Goal: Task Accomplishment & Management: Complete application form

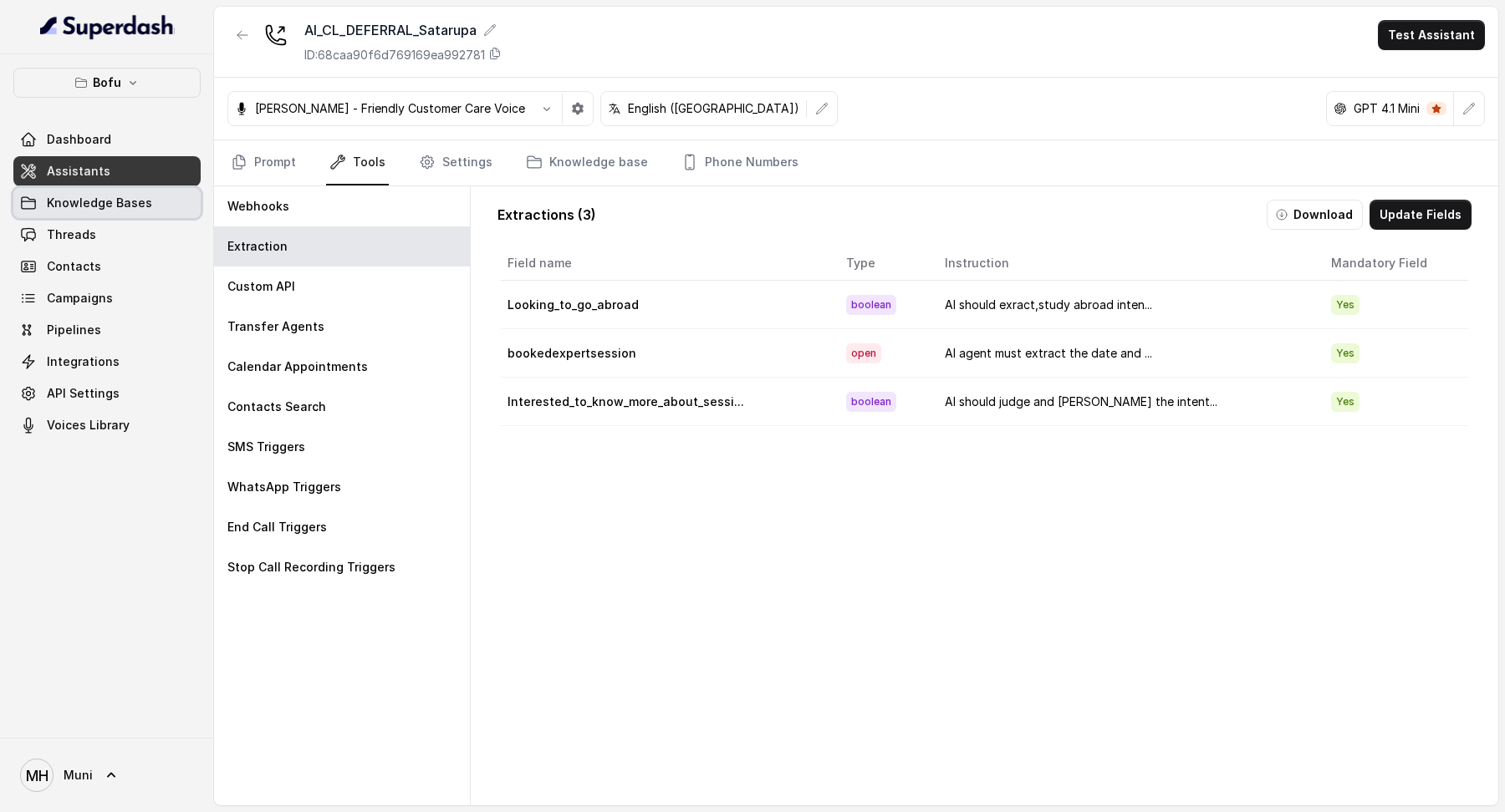
click at [130, 207] on span "Knowledge Bases" at bounding box center [99, 203] width 105 height 17
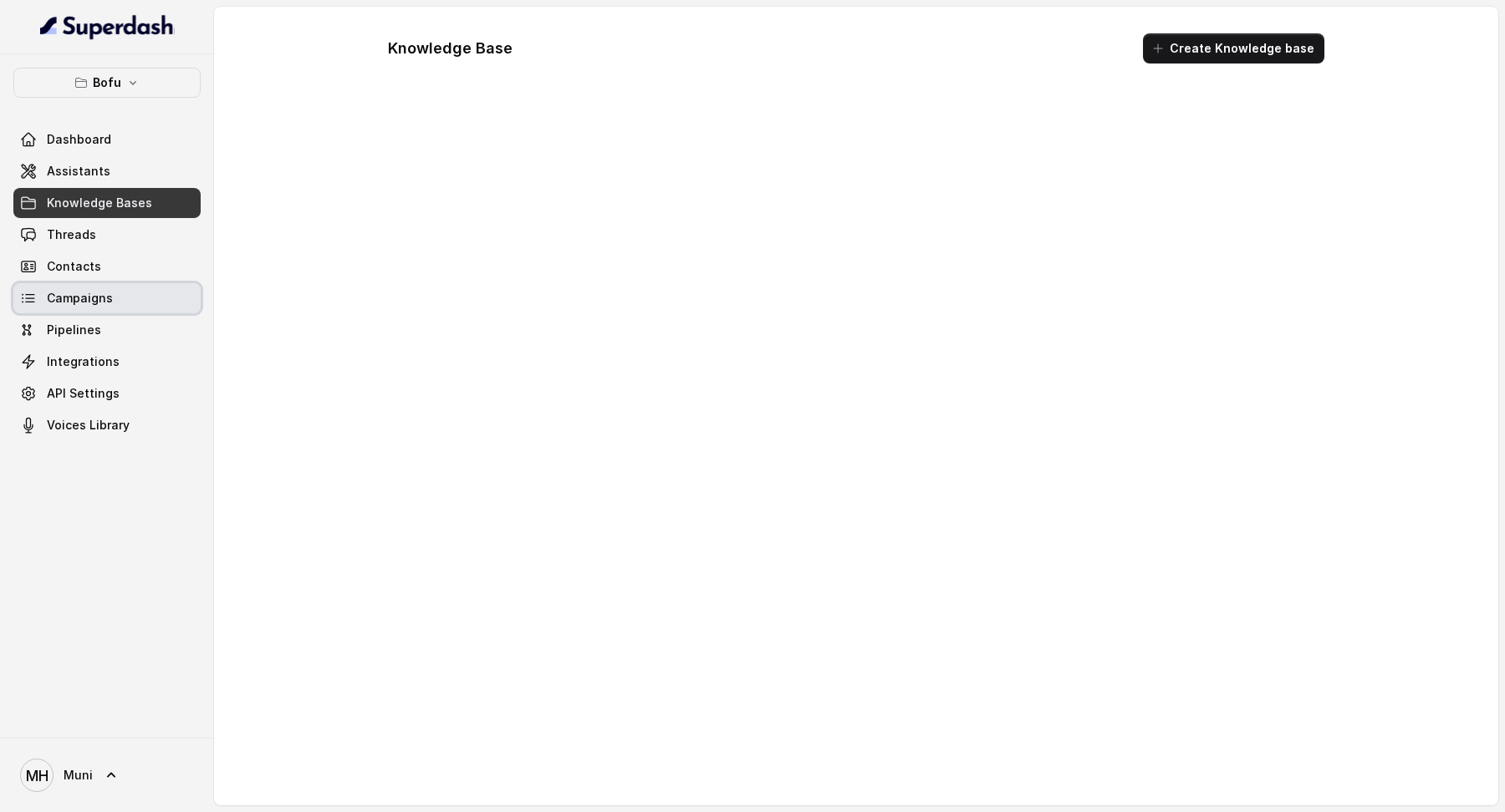
click at [135, 294] on link "Campaigns" at bounding box center [107, 298] width 187 height 30
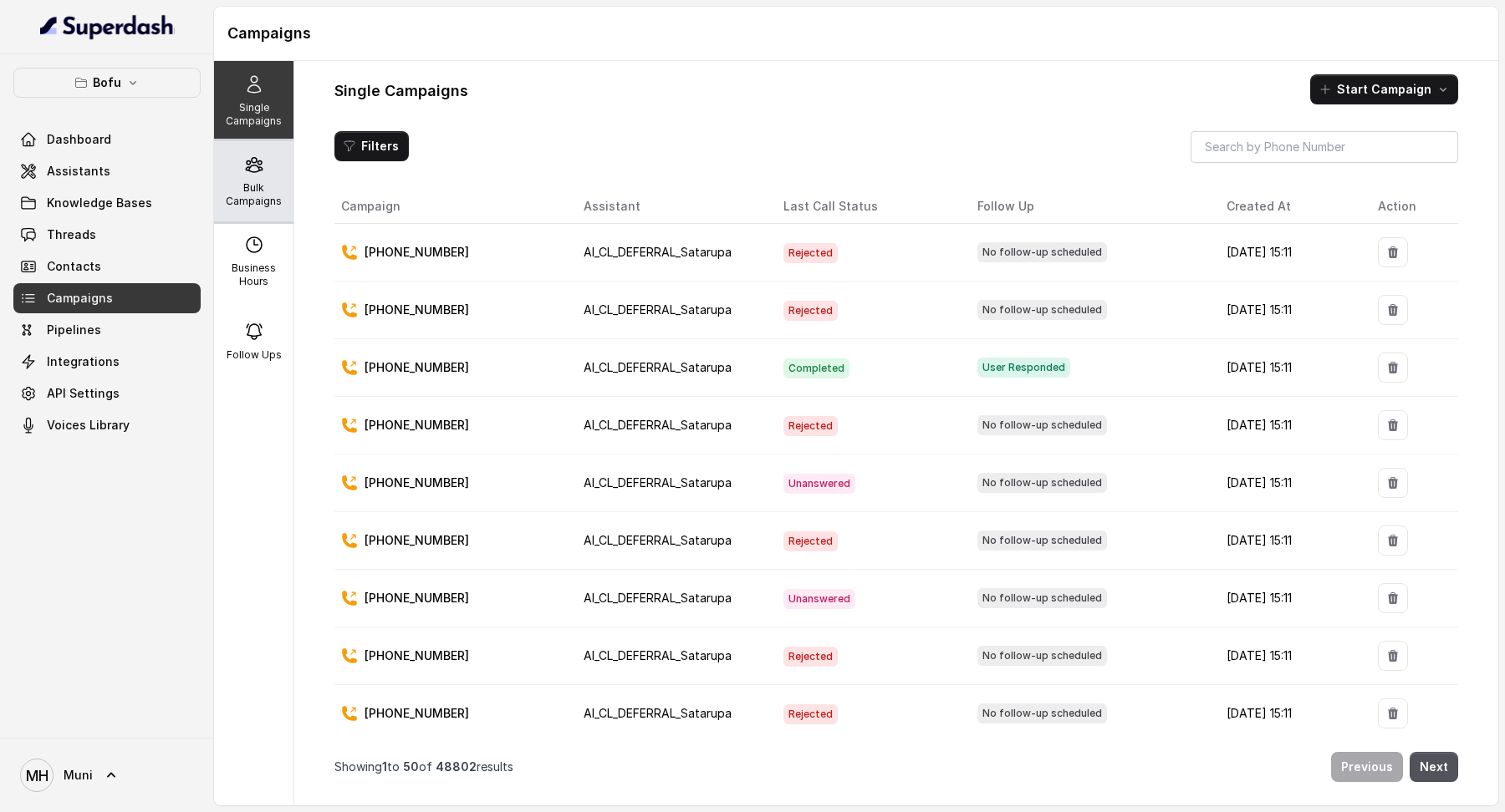
click at [253, 201] on p "Bulk Campaigns" at bounding box center [253, 194] width 66 height 26
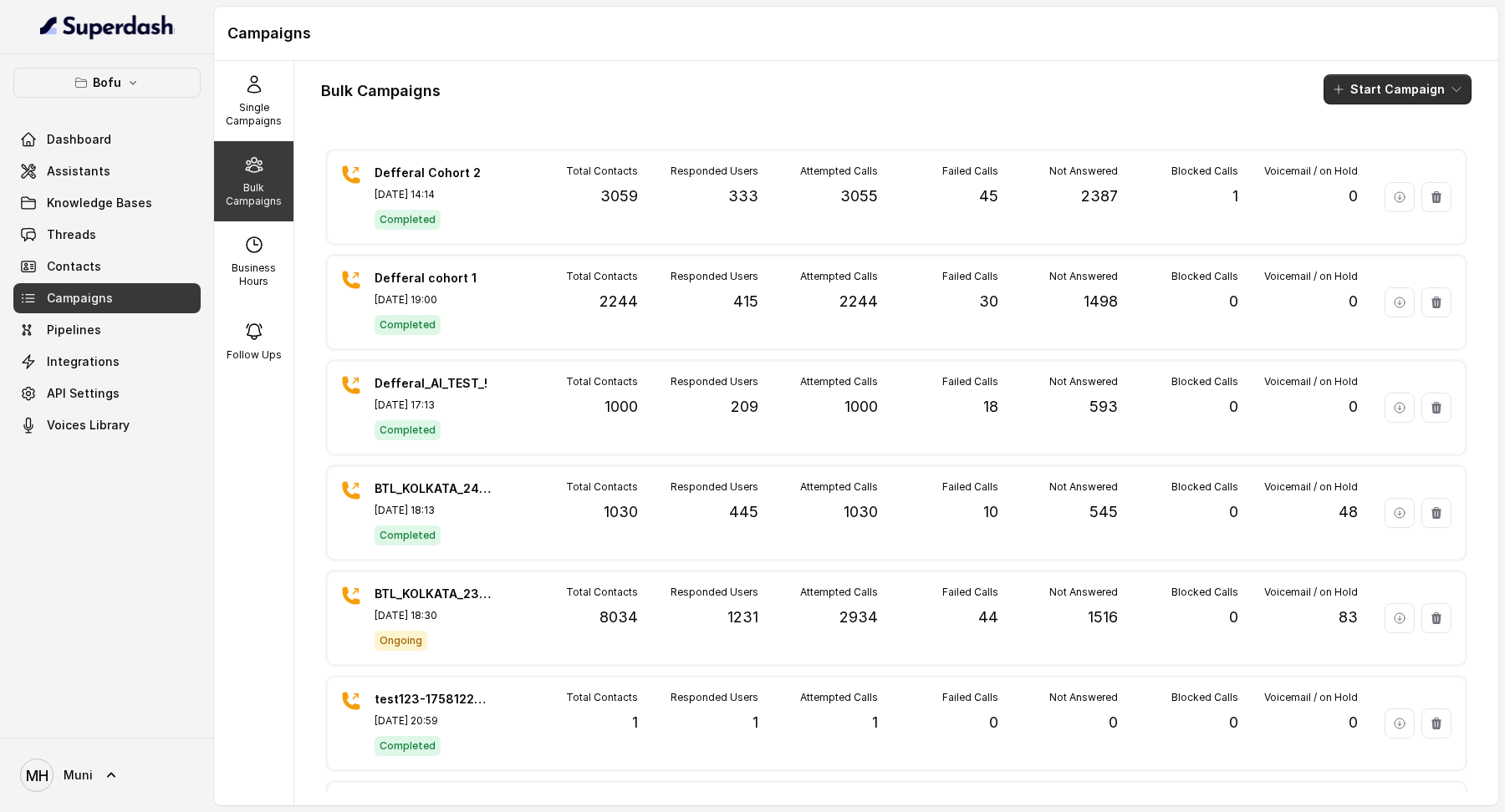
click at [1376, 93] on button "Start Campaign" at bounding box center [1397, 89] width 148 height 30
click at [1382, 162] on button "Call" at bounding box center [1401, 153] width 154 height 26
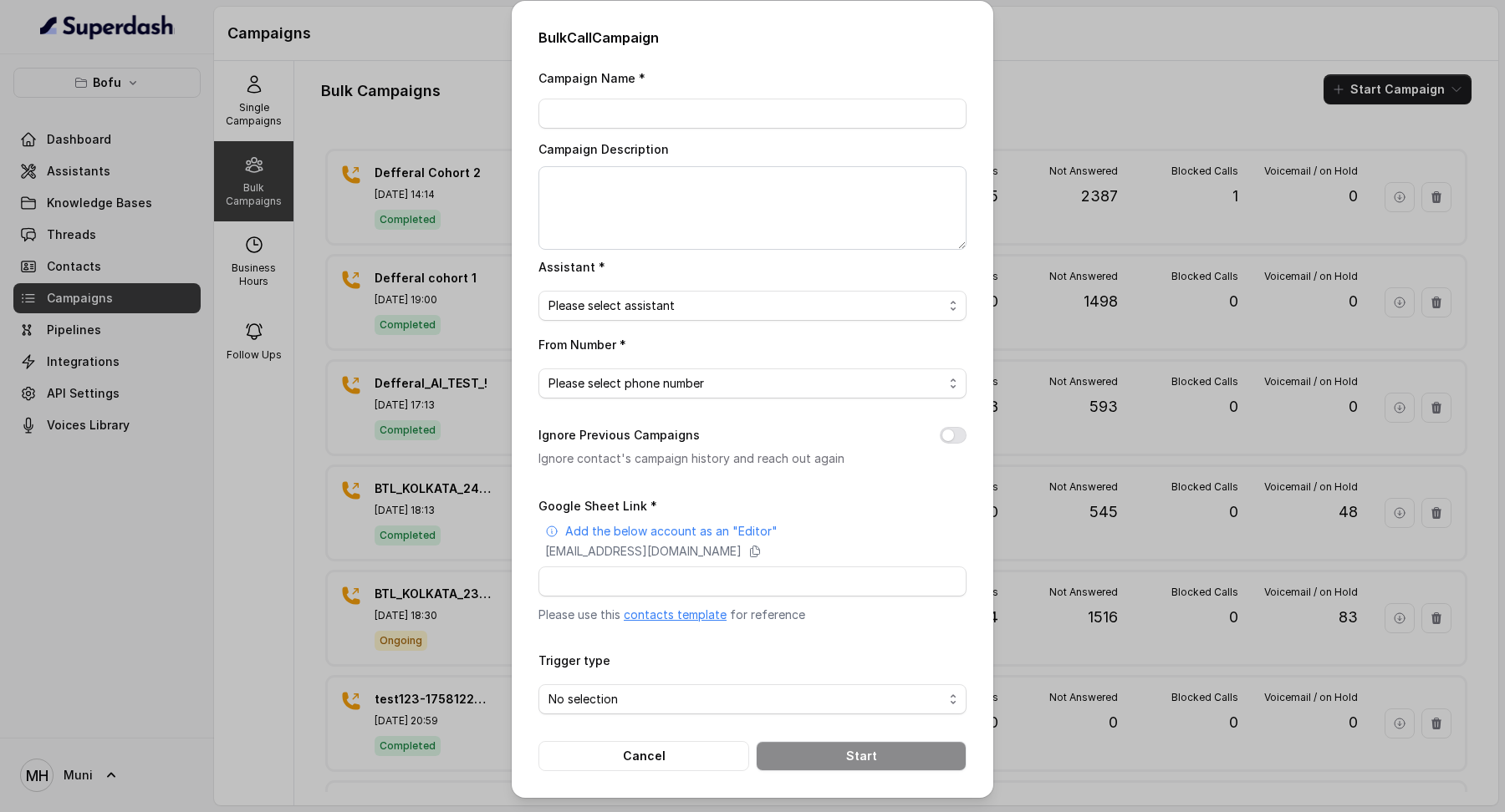
click at [691, 614] on link "contacts template" at bounding box center [675, 615] width 103 height 14
click at [637, 108] on input "Campaign Name *" at bounding box center [752, 114] width 428 height 30
type input "Defferal cohort 3"
click at [592, 301] on span "Please select assistant" at bounding box center [746, 306] width 394 height 20
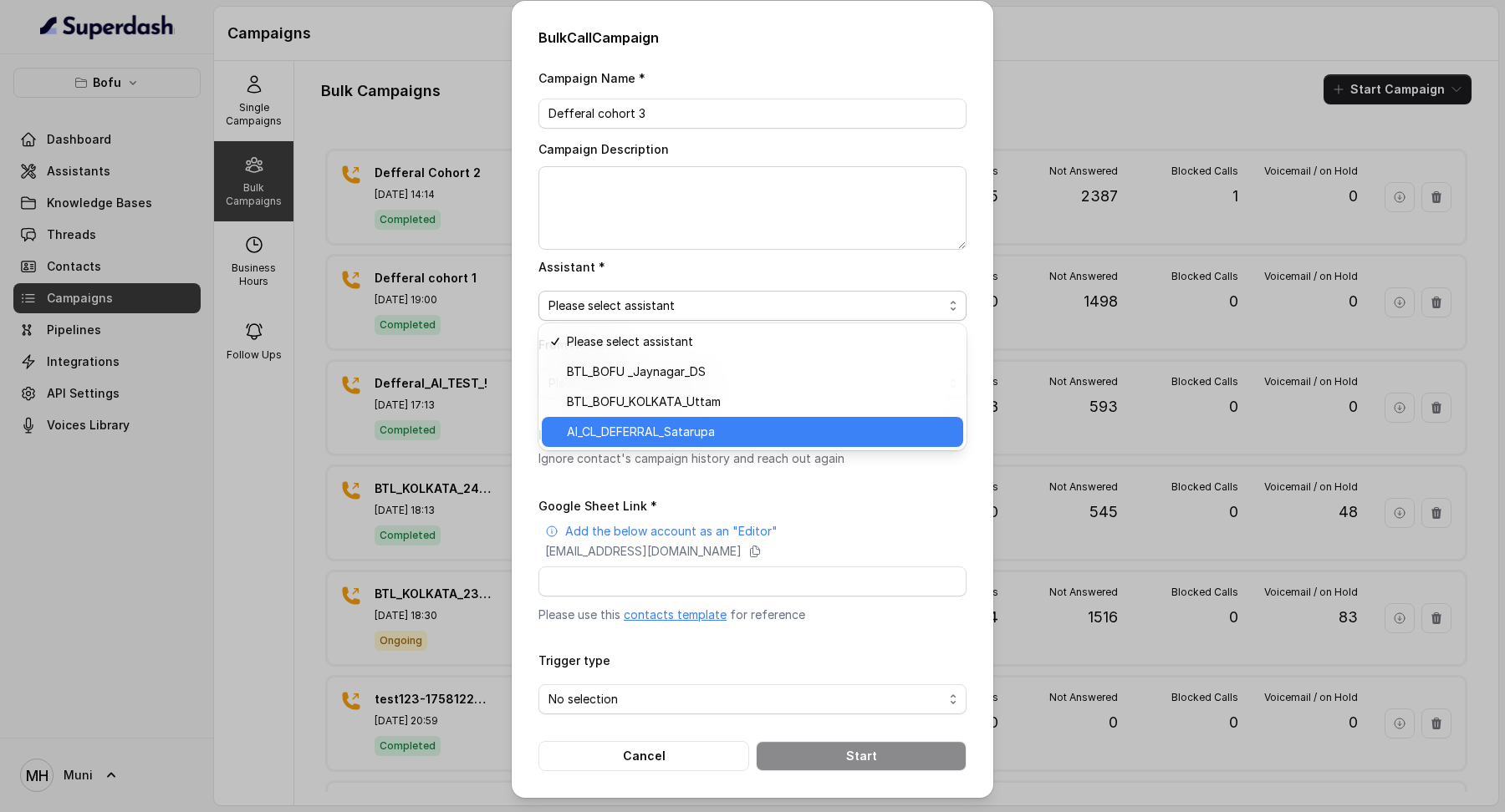
click at [632, 431] on span "AI_CL_DEFERRAL_Satarupa" at bounding box center [760, 431] width 387 height 20
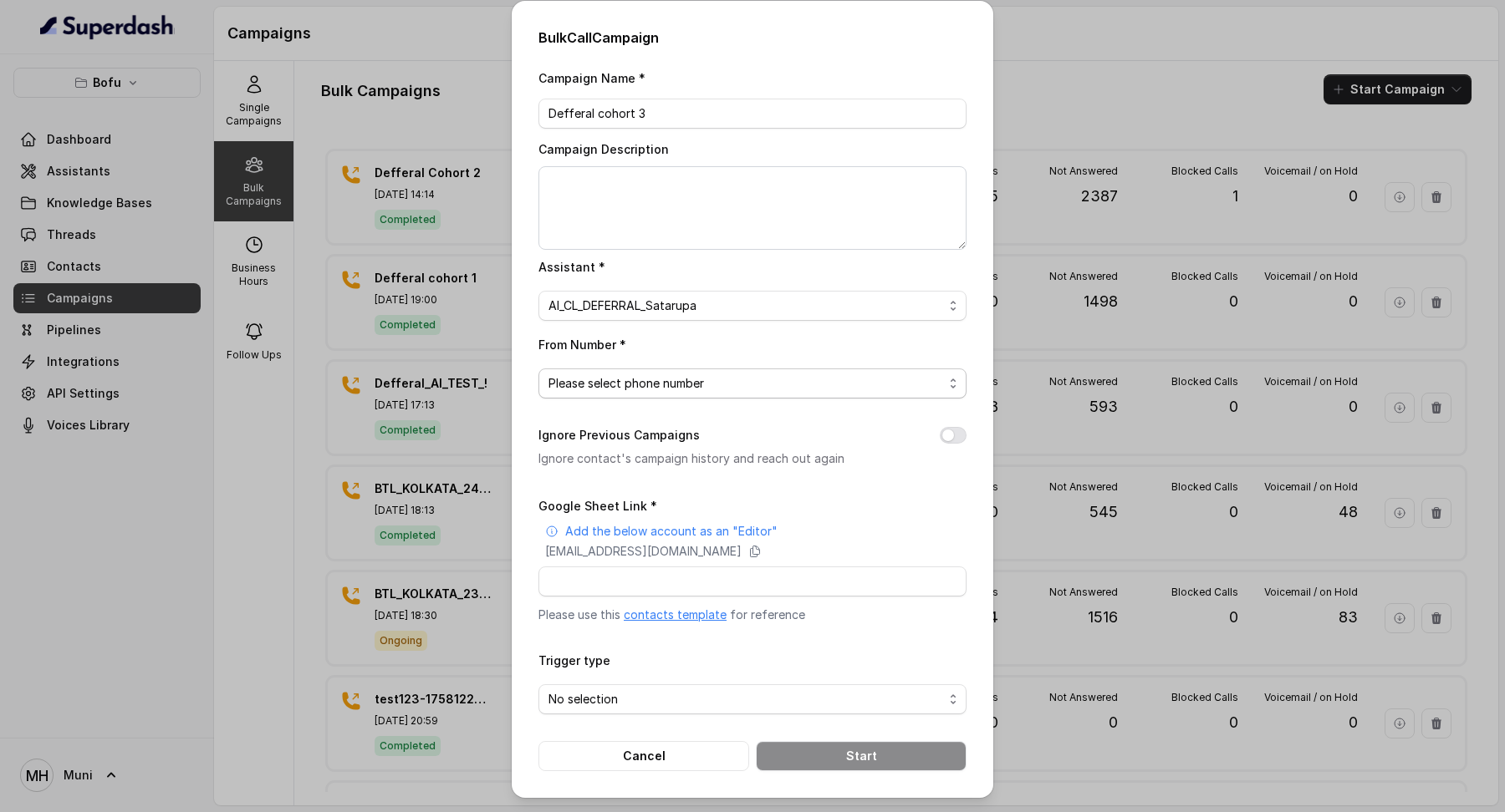
click at [639, 387] on span "Please select phone number" at bounding box center [746, 383] width 394 height 20
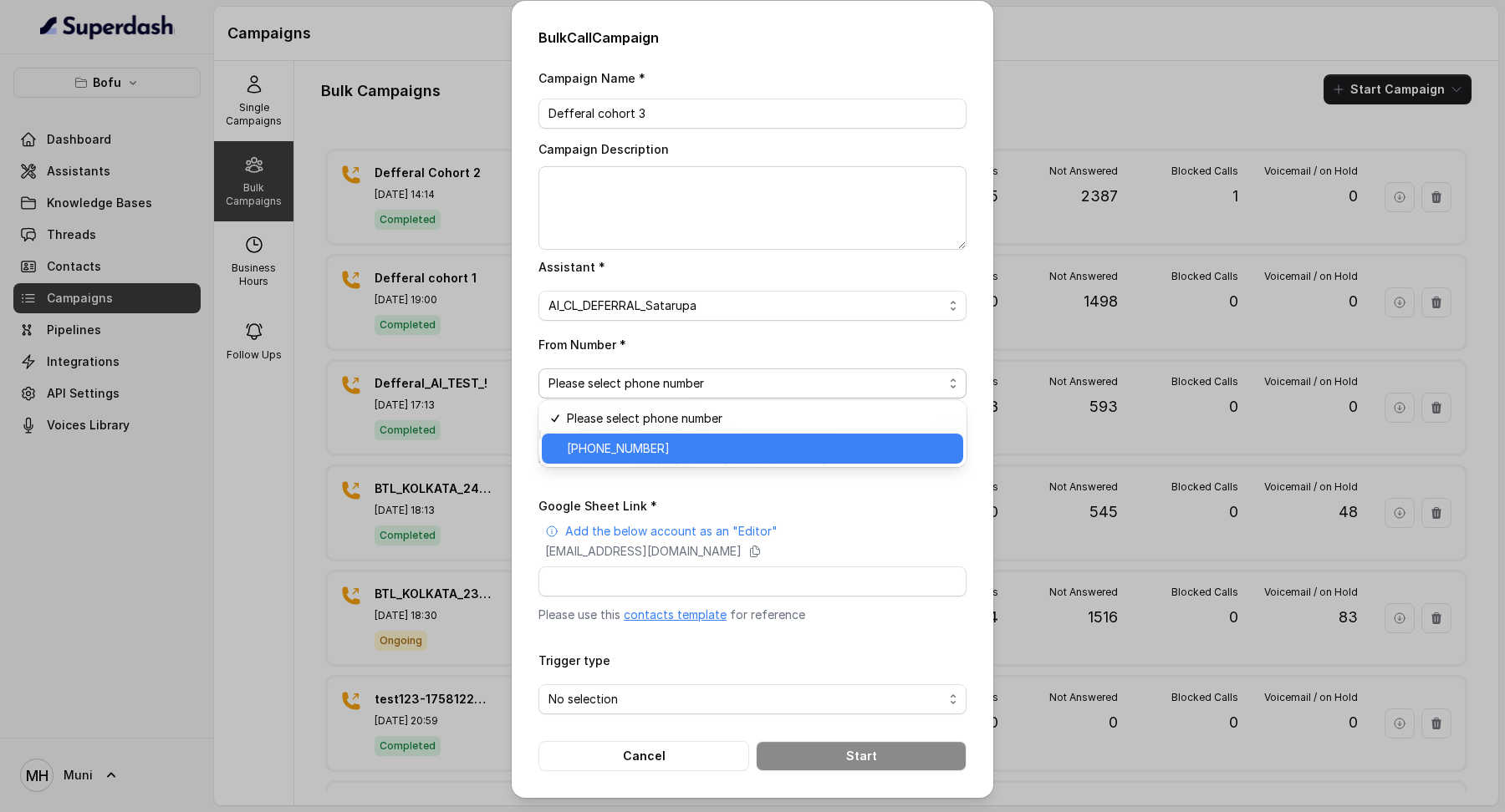
click at [639, 441] on span "+918035315424" at bounding box center [760, 448] width 387 height 20
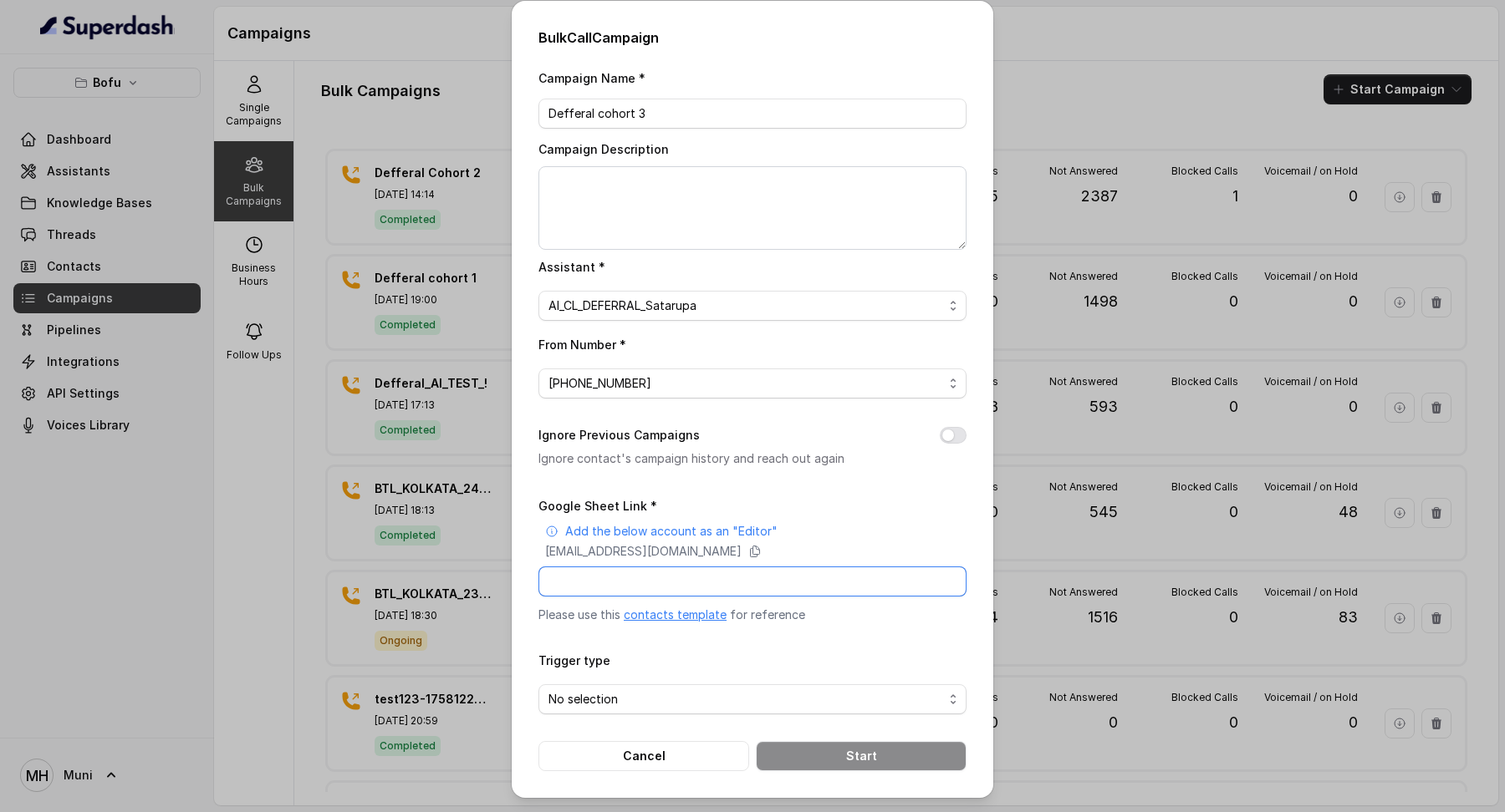
click at [674, 570] on input "Google Sheet Link *" at bounding box center [752, 582] width 428 height 30
paste input "https://docs.google.com/spreadsheets/d/1DSRIoU10gGy1Qa8gA8dIvOXKM8MQrB3Q3UuJP5G…"
type input "https://docs.google.com/spreadsheets/d/1DSRIoU10gGy1Qa8gA8dIvOXKM8MQrB3Q3UuJP5G…"
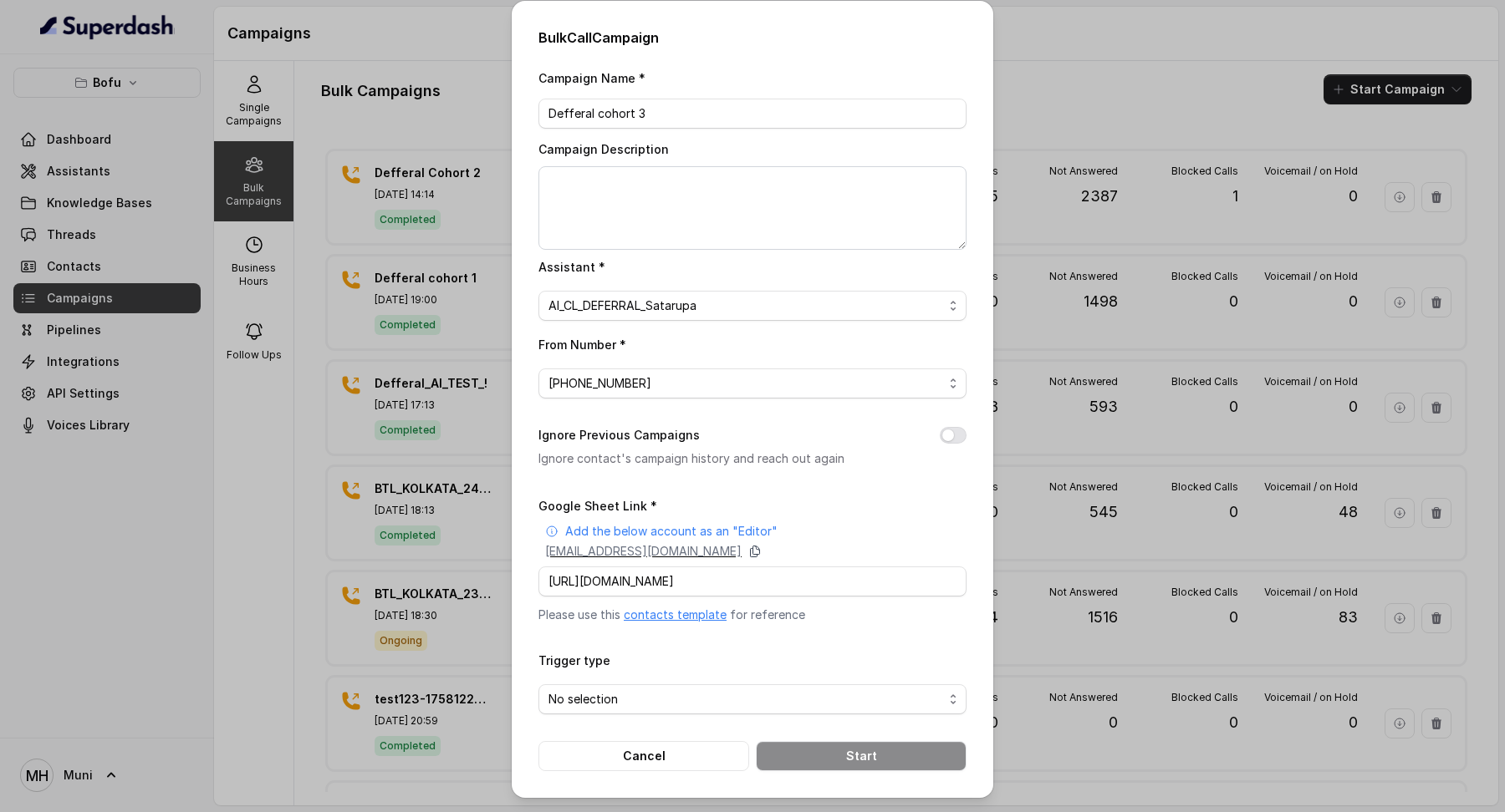
click at [761, 551] on icon at bounding box center [755, 552] width 14 height 14
click at [835, 568] on input "https://docs.google.com/spreadsheets/d/1DSRIoU10gGy1Qa8gA8dIvOXKM8MQrB3Q3UuJP5G…" at bounding box center [752, 582] width 428 height 30
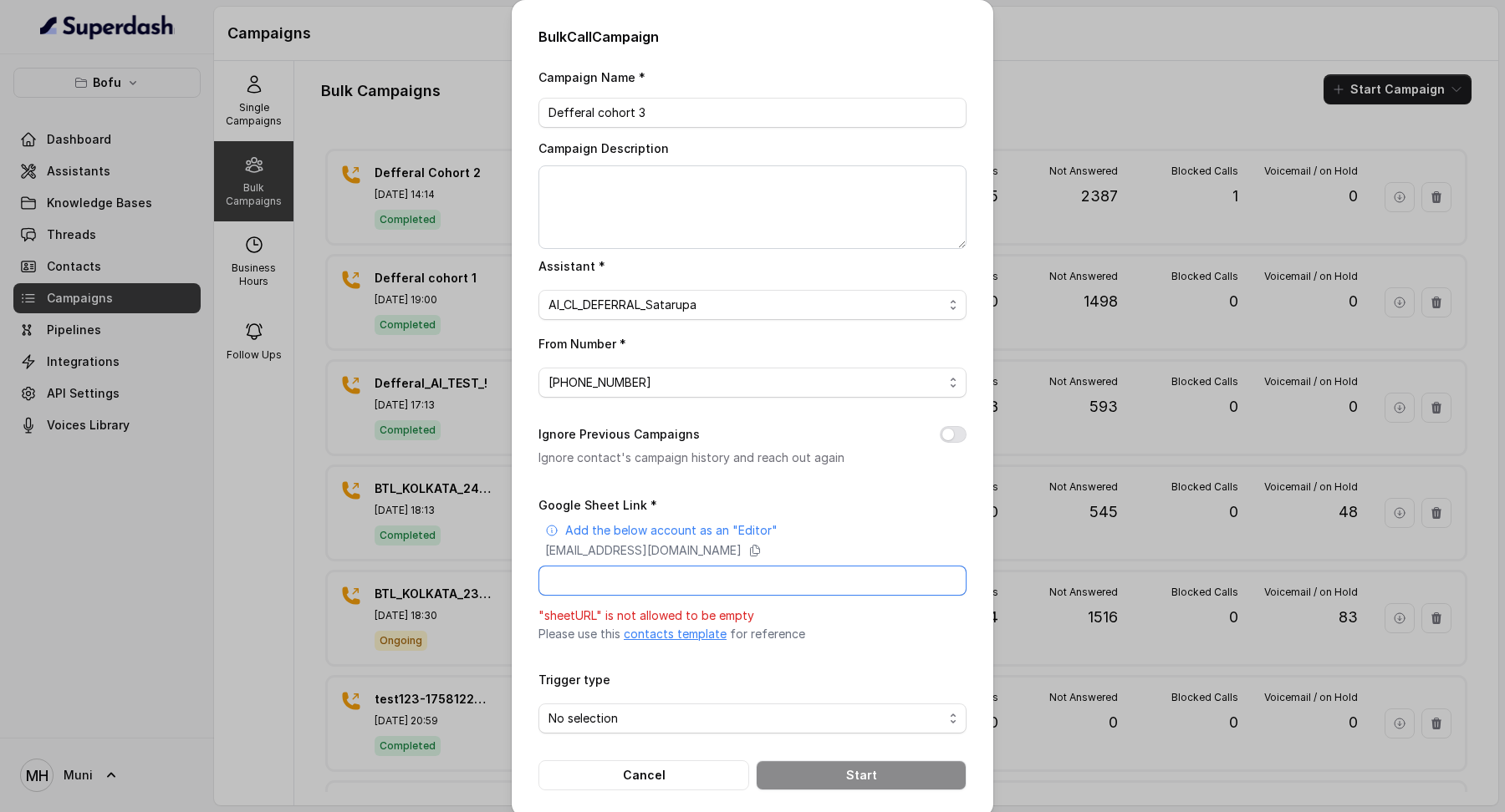
paste input "https://docs.google.com/spreadsheets/d/1DSRIoU10gGy1Qa8gA8dIvOXKM8MQrB3Q3UuJP5G…"
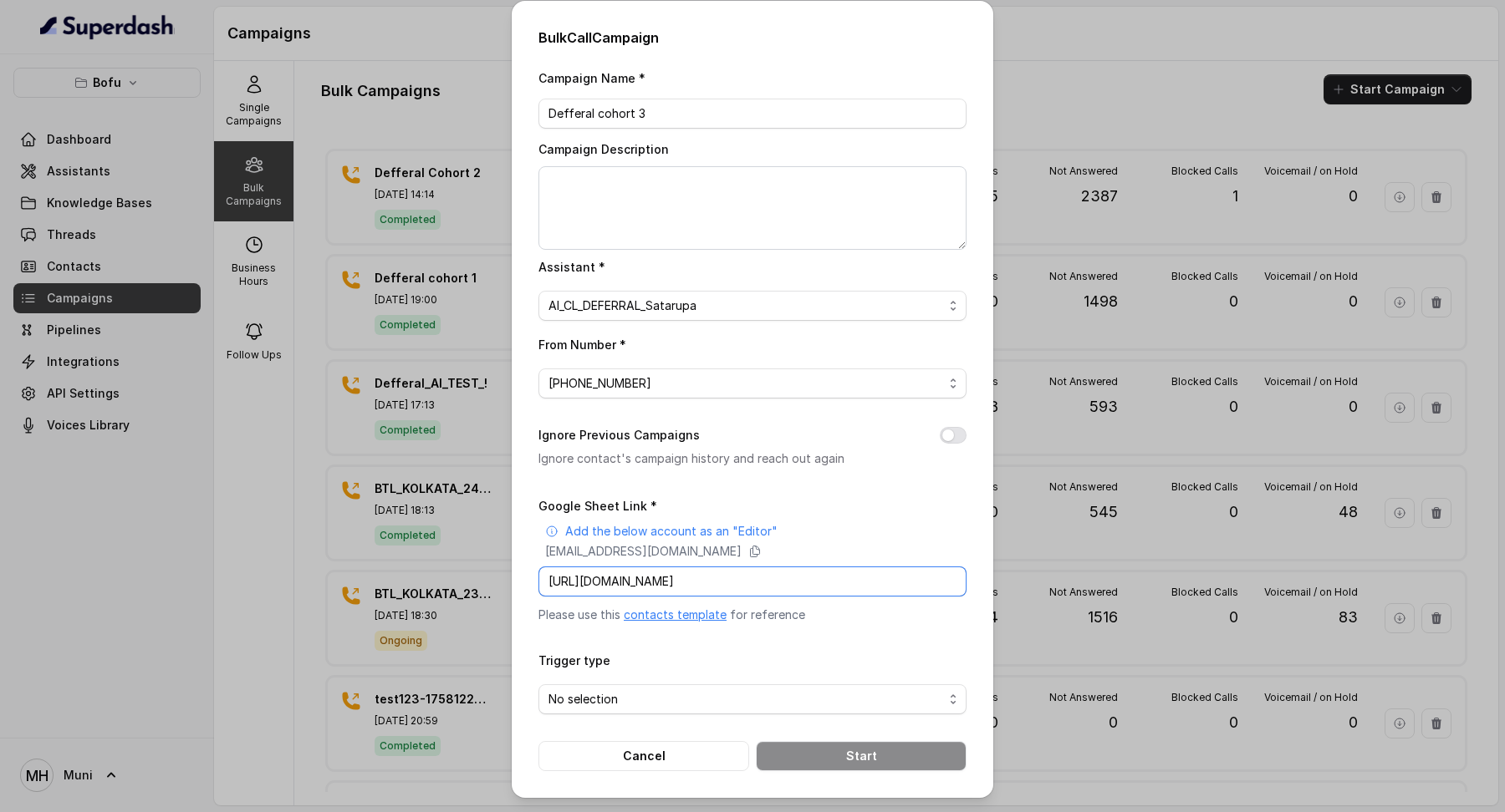
scroll to position [0, 246]
type input "https://docs.google.com/spreadsheets/d/1DSRIoU10gGy1Qa8gA8dIvOXKM8MQrB3Q3UuJP5G…"
click at [761, 552] on icon at bounding box center [755, 552] width 14 height 14
click at [671, 701] on span "No selection" at bounding box center [746, 699] width 394 height 20
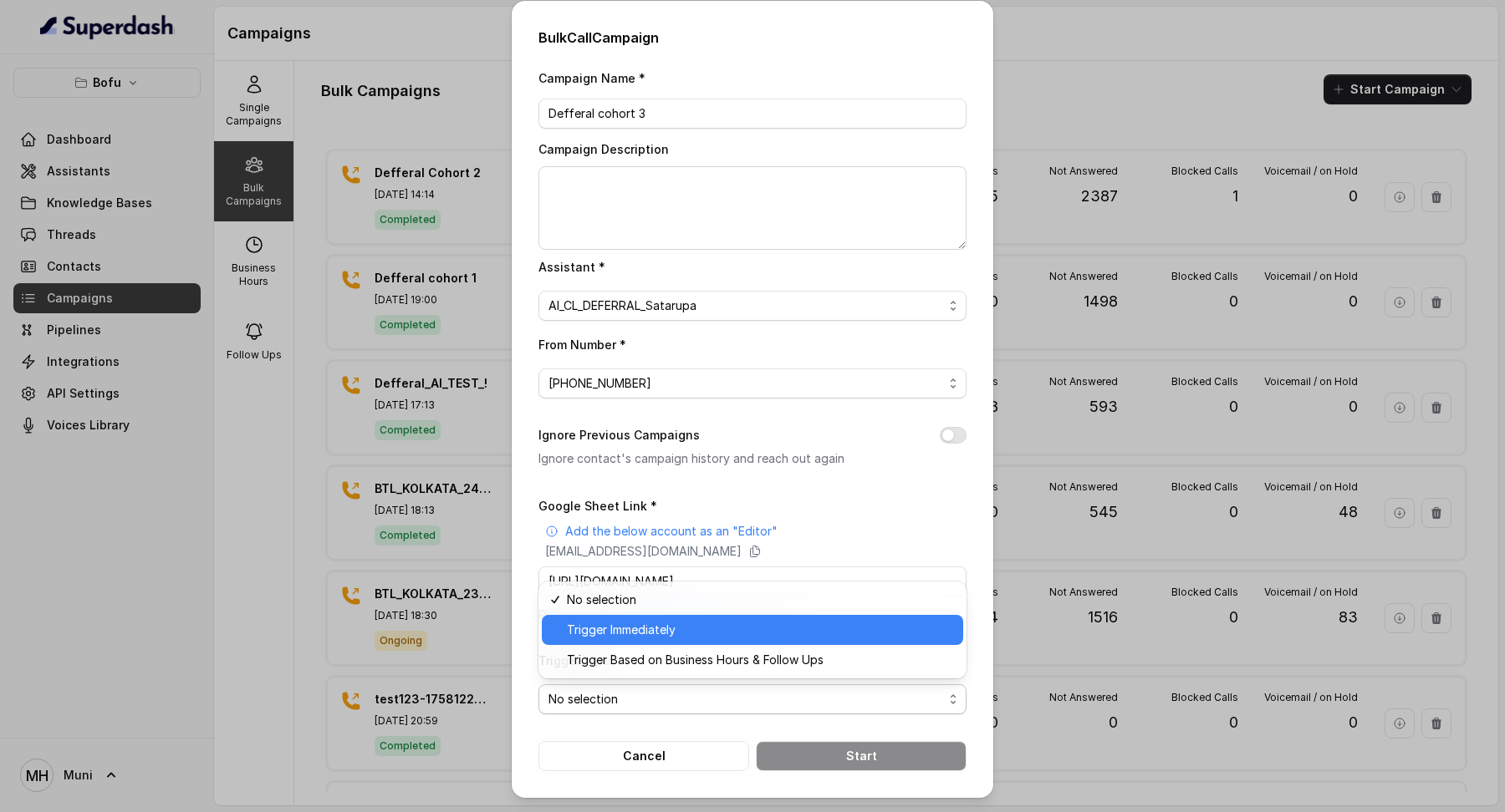
click at [697, 639] on span "Trigger Immediately" at bounding box center [760, 630] width 387 height 20
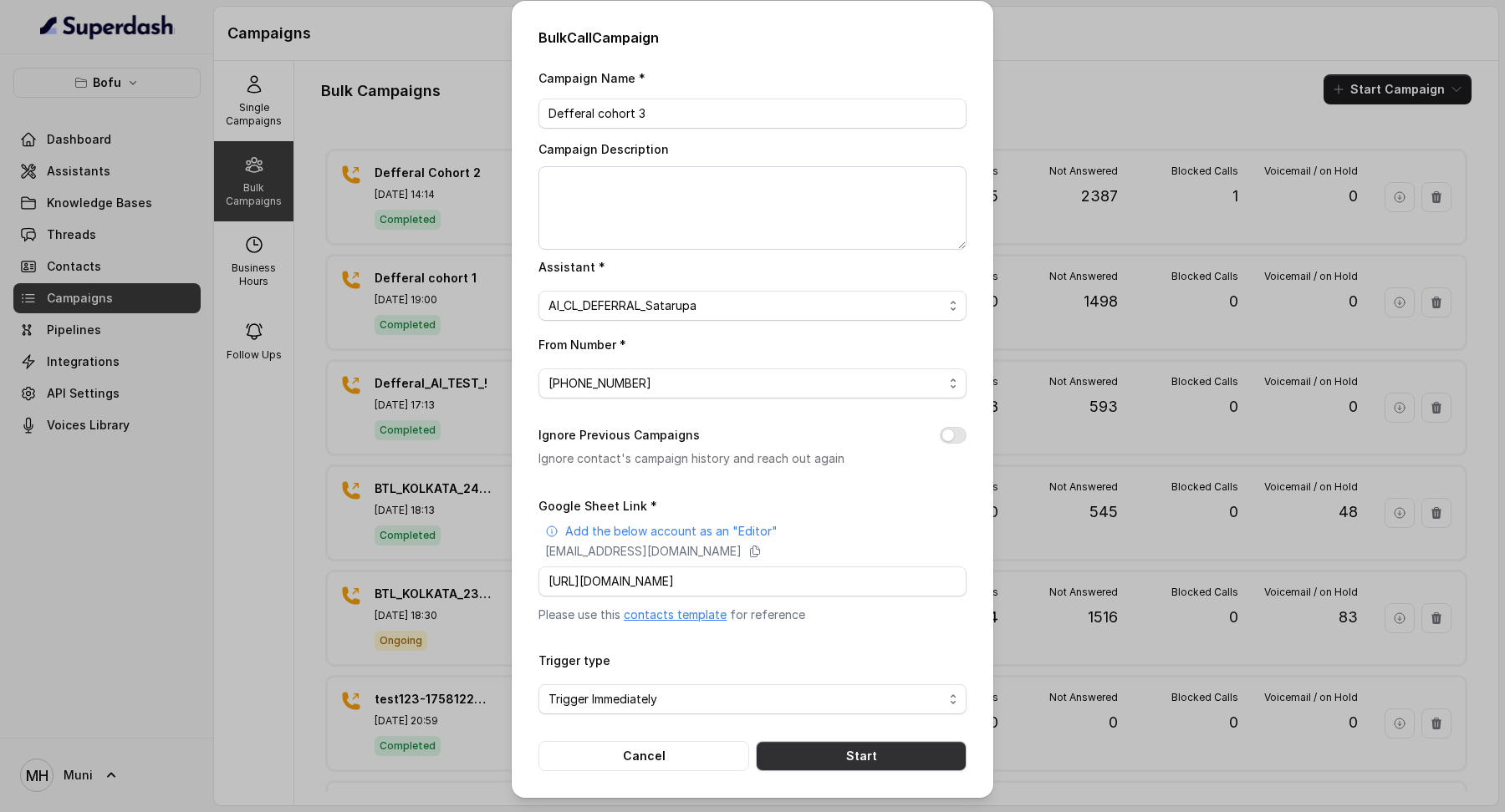
click at [815, 761] on button "Start" at bounding box center [861, 756] width 211 height 30
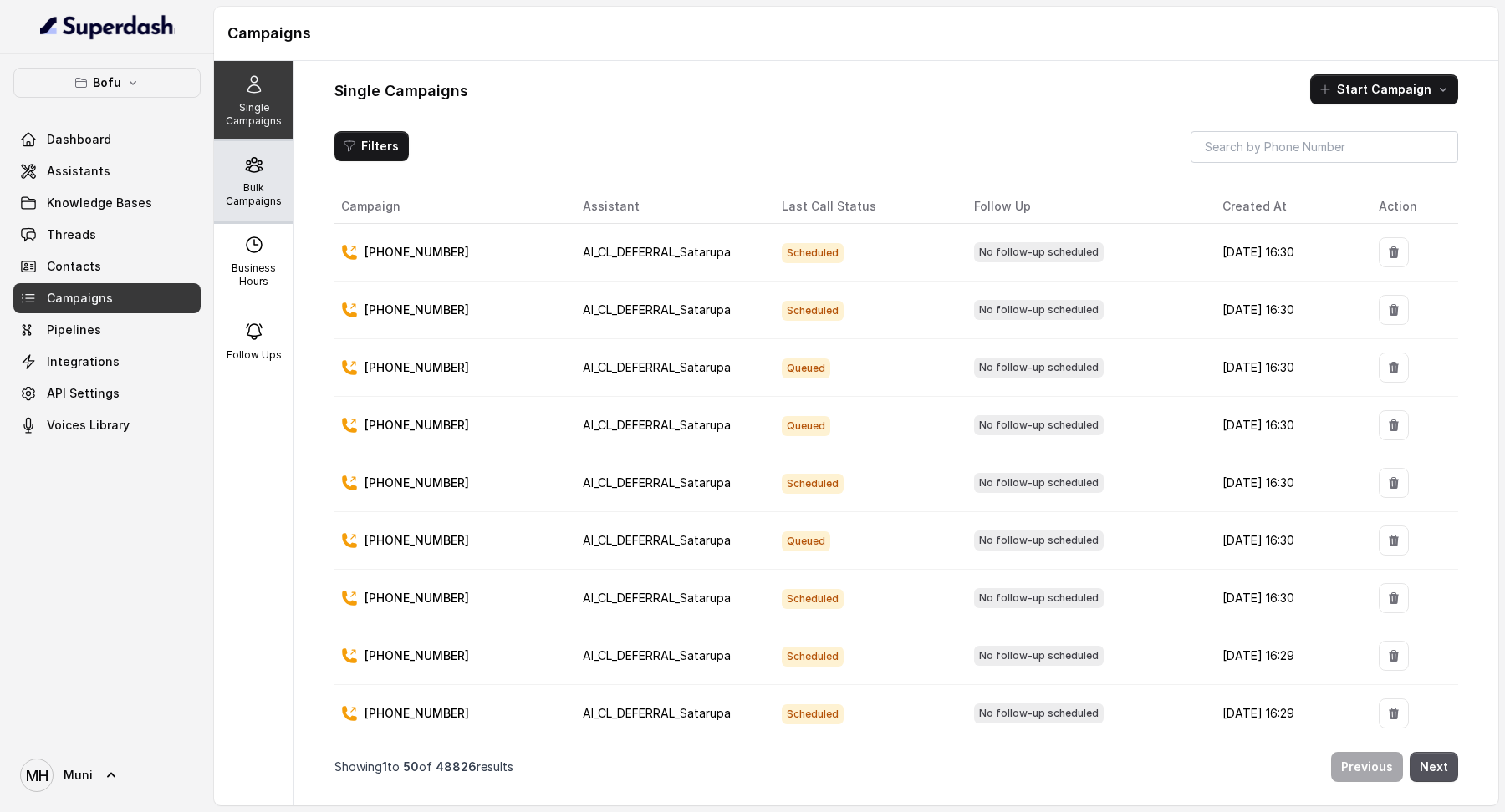
click at [273, 181] on p "Bulk Campaigns" at bounding box center [253, 194] width 66 height 26
click at [218, 176] on div "Bulk Campaigns" at bounding box center [253, 181] width 79 height 80
click at [247, 202] on p "Bulk Campaigns" at bounding box center [253, 194] width 66 height 26
click at [239, 173] on div "Bulk Campaigns" at bounding box center [253, 181] width 79 height 80
